Goal: Check status: Check status

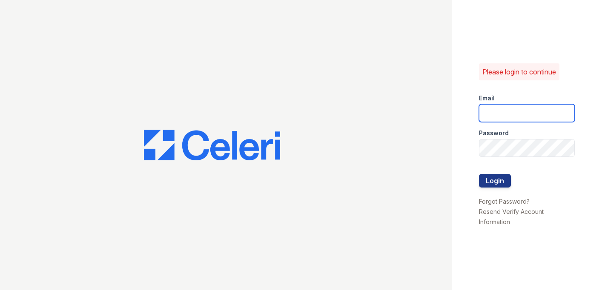
type input "[PERSON_NAME][EMAIL_ADDRESS][PERSON_NAME][DOMAIN_NAME]"
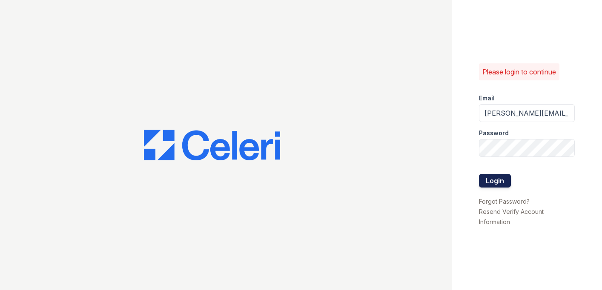
click at [491, 182] on button "Login" at bounding box center [495, 181] width 32 height 14
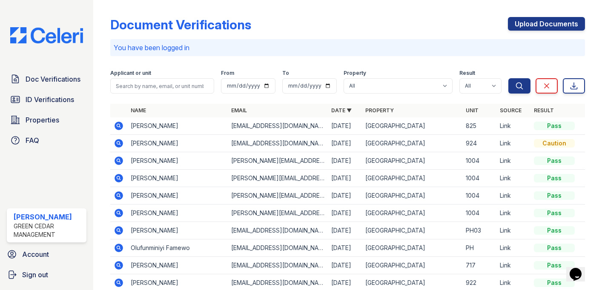
click at [119, 125] on icon at bounding box center [118, 125] width 2 height 2
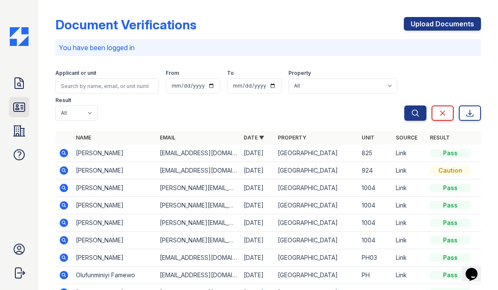
click at [22, 99] on link "ID Verifications" at bounding box center [19, 107] width 20 height 20
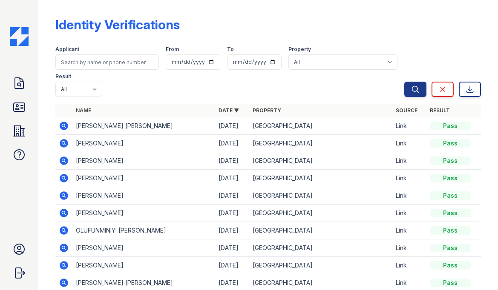
click at [63, 145] on icon at bounding box center [64, 143] width 9 height 9
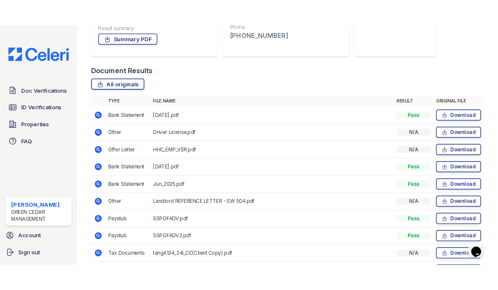
scroll to position [156, 0]
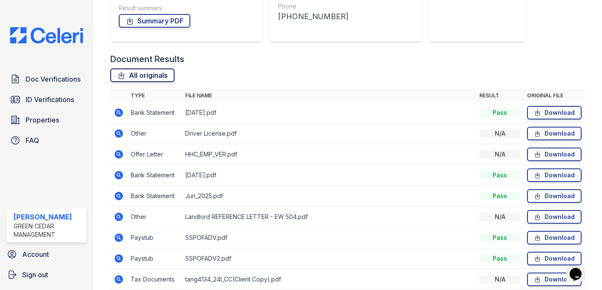
click at [158, 77] on link "All originals" at bounding box center [142, 76] width 64 height 14
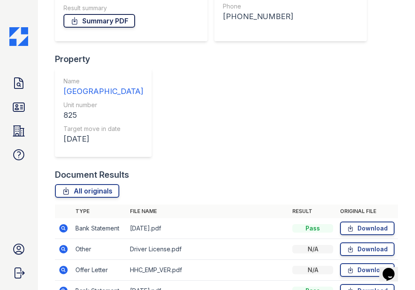
click at [105, 25] on link "Summary PDF" at bounding box center [99, 21] width 72 height 14
click at [89, 20] on link "Summary PDF" at bounding box center [99, 21] width 72 height 14
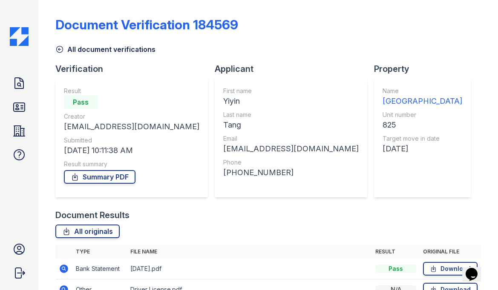
scroll to position [0, 0]
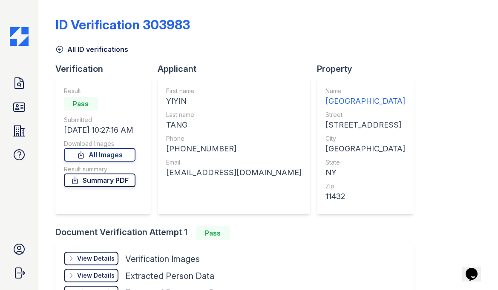
click at [111, 181] on link "Summary PDF" at bounding box center [100, 181] width 72 height 14
